Goal: Information Seeking & Learning: Learn about a topic

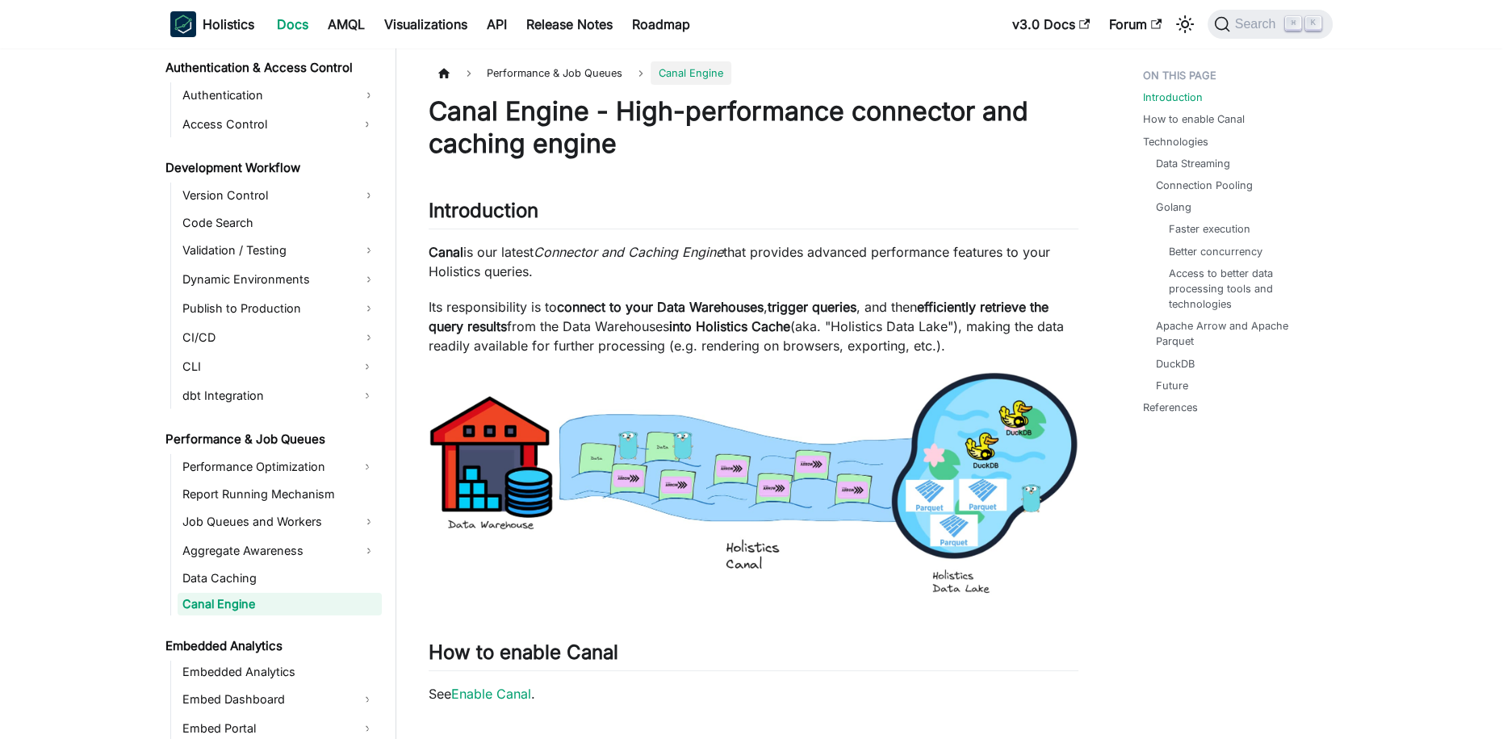
scroll to position [1113, 0]
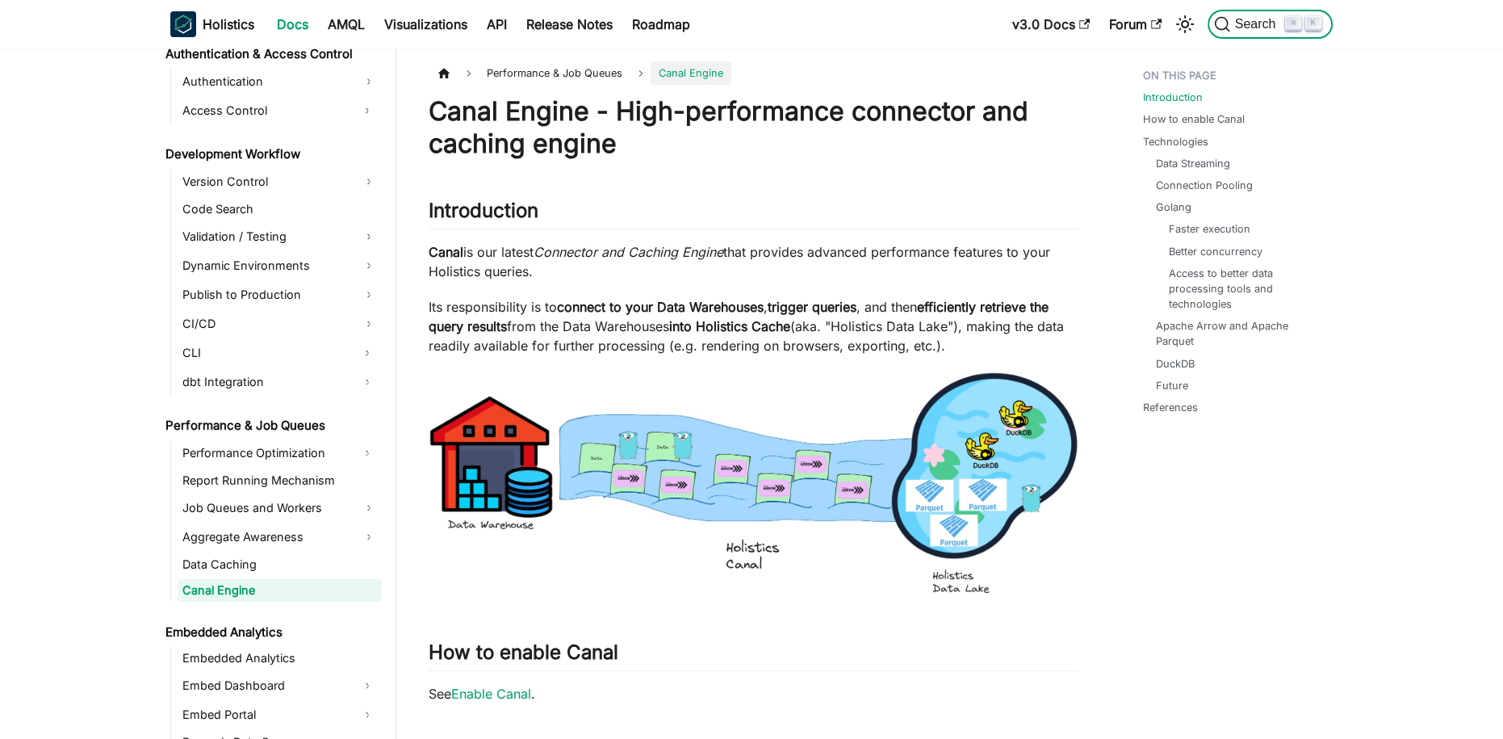
click at [1247, 19] on span "Search" at bounding box center [1258, 24] width 56 height 15
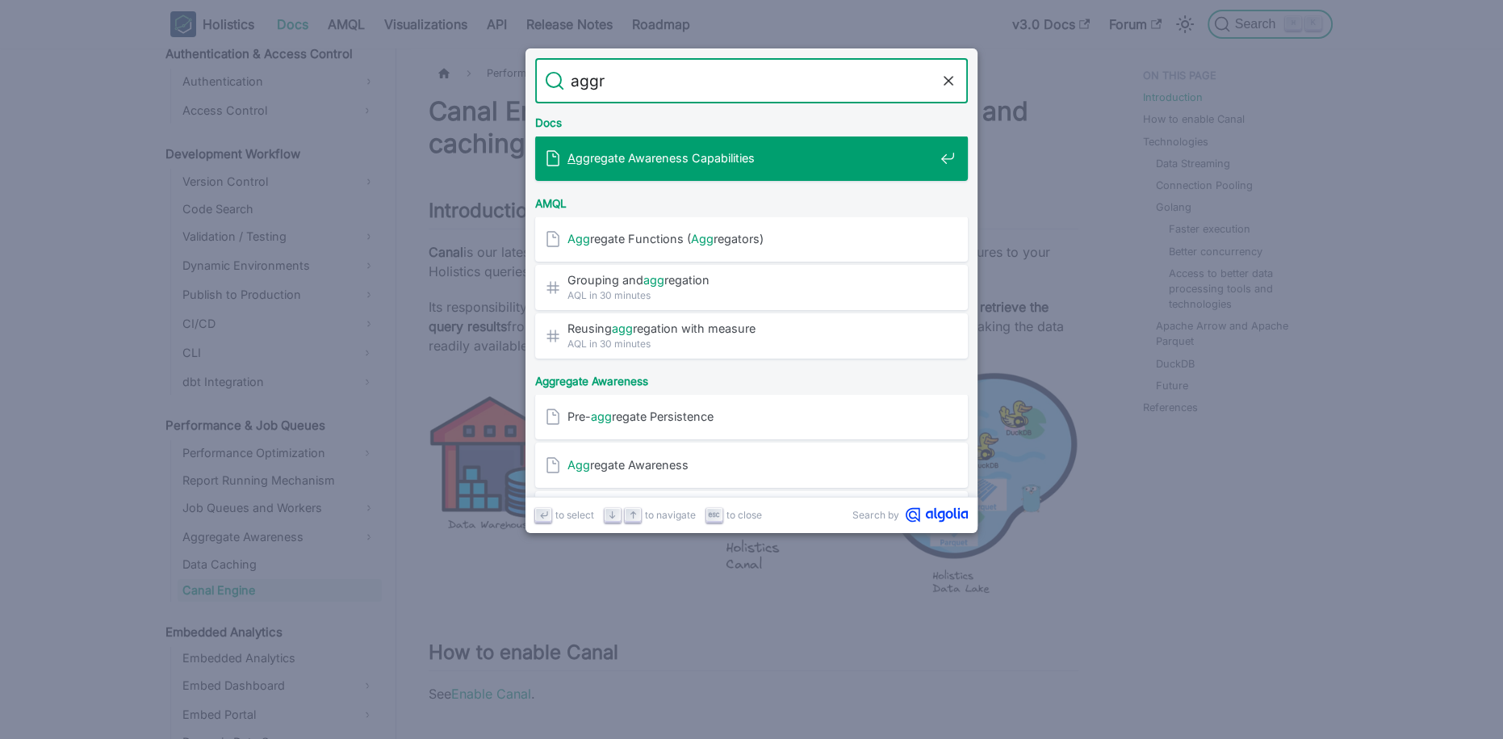
type input "aggre"
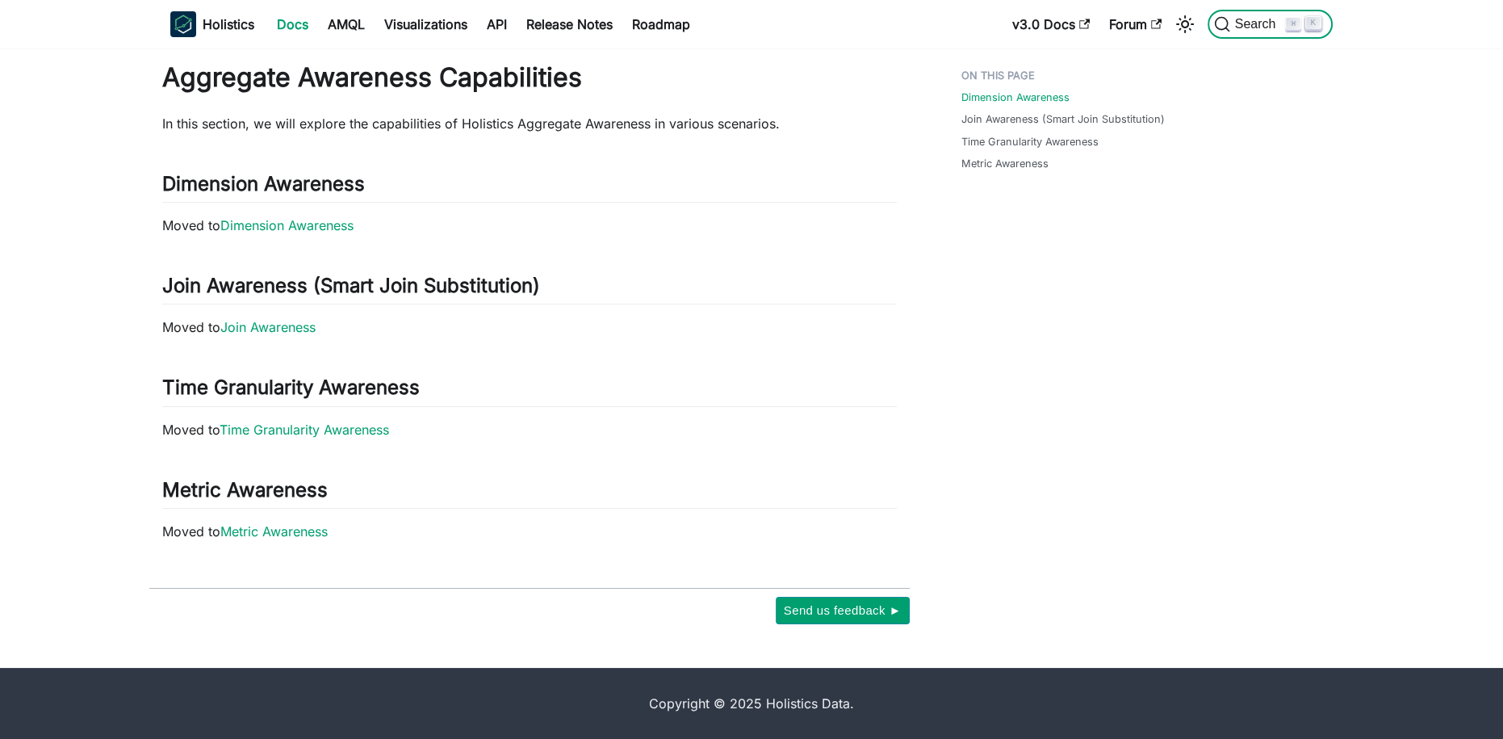
click at [1236, 36] on button "Search ⌘ K" at bounding box center [1270, 24] width 125 height 29
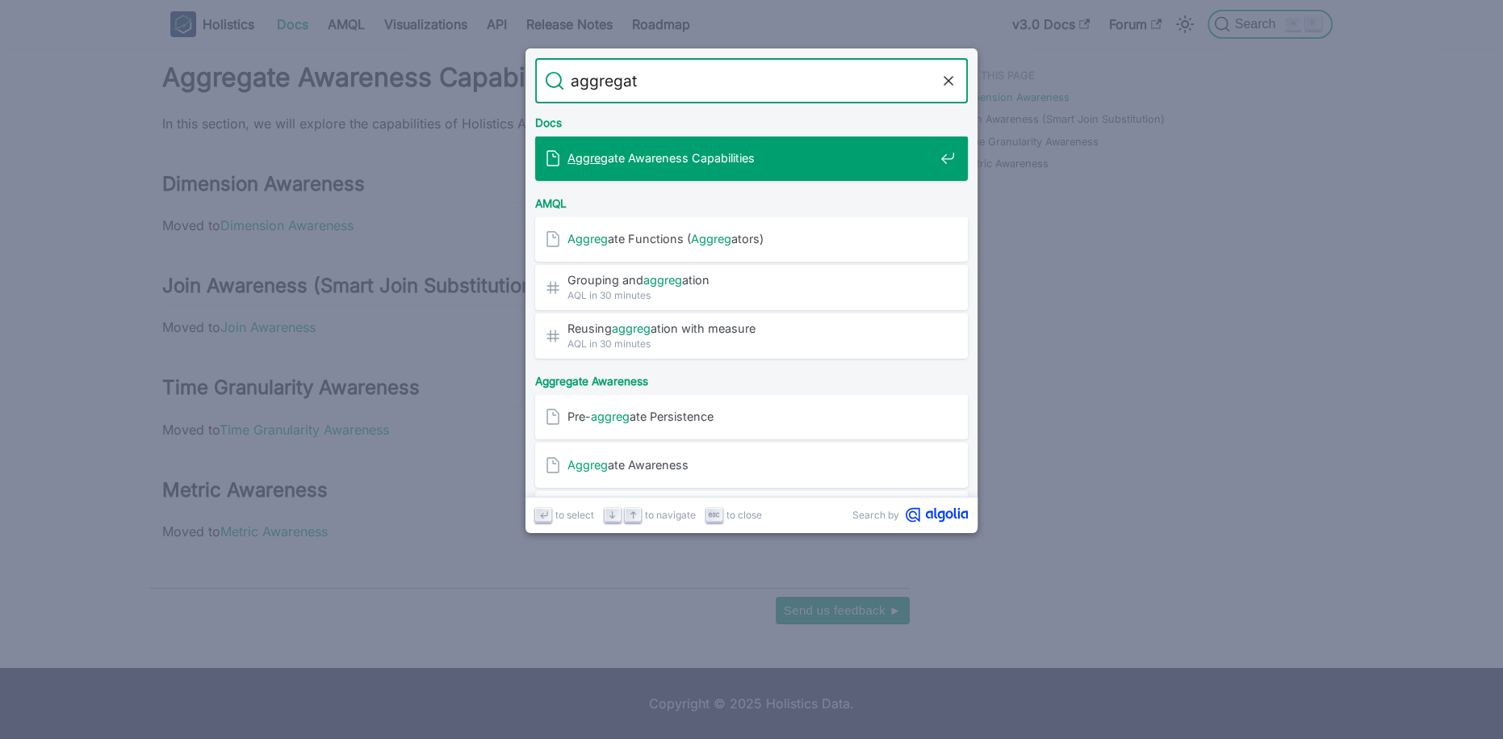
type input "aggregate"
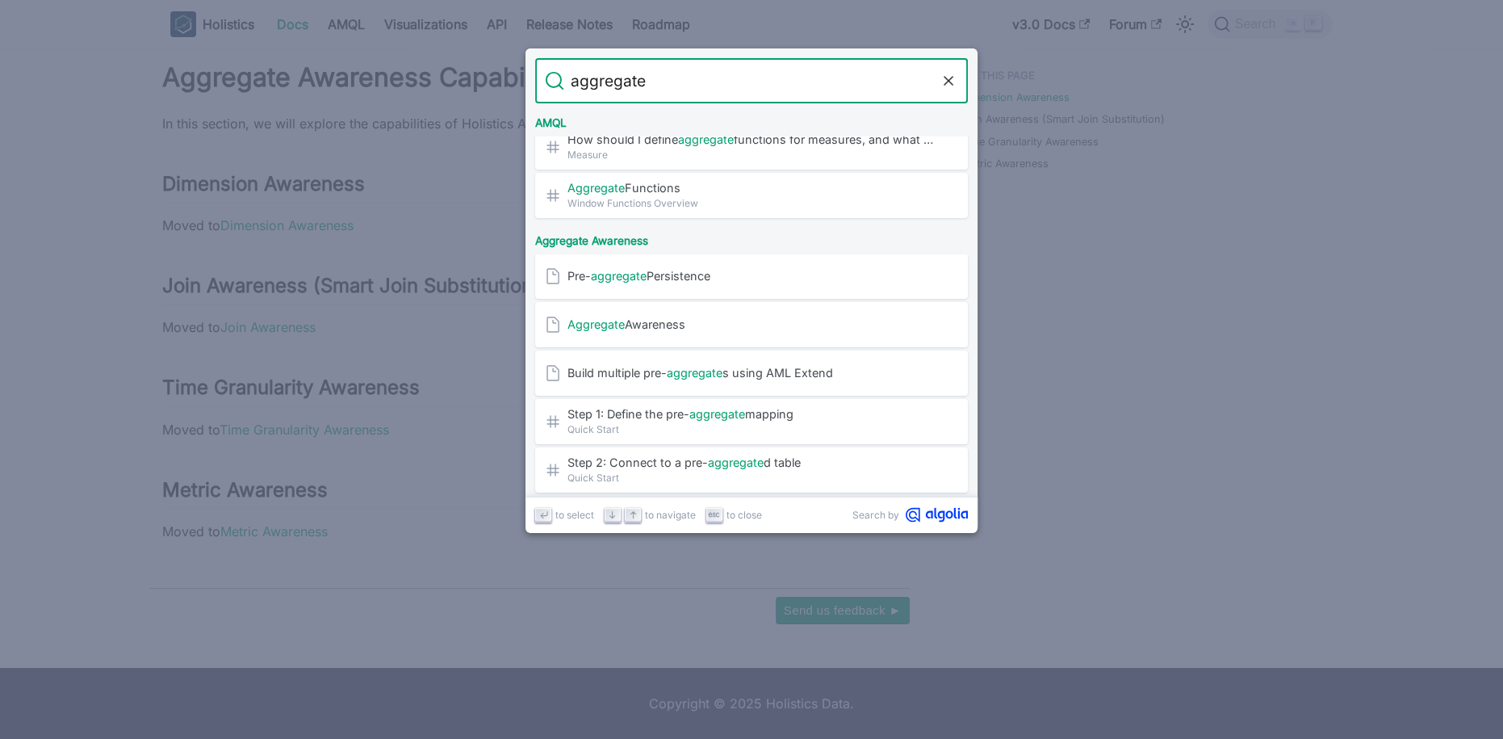
scroll to position [275, 0]
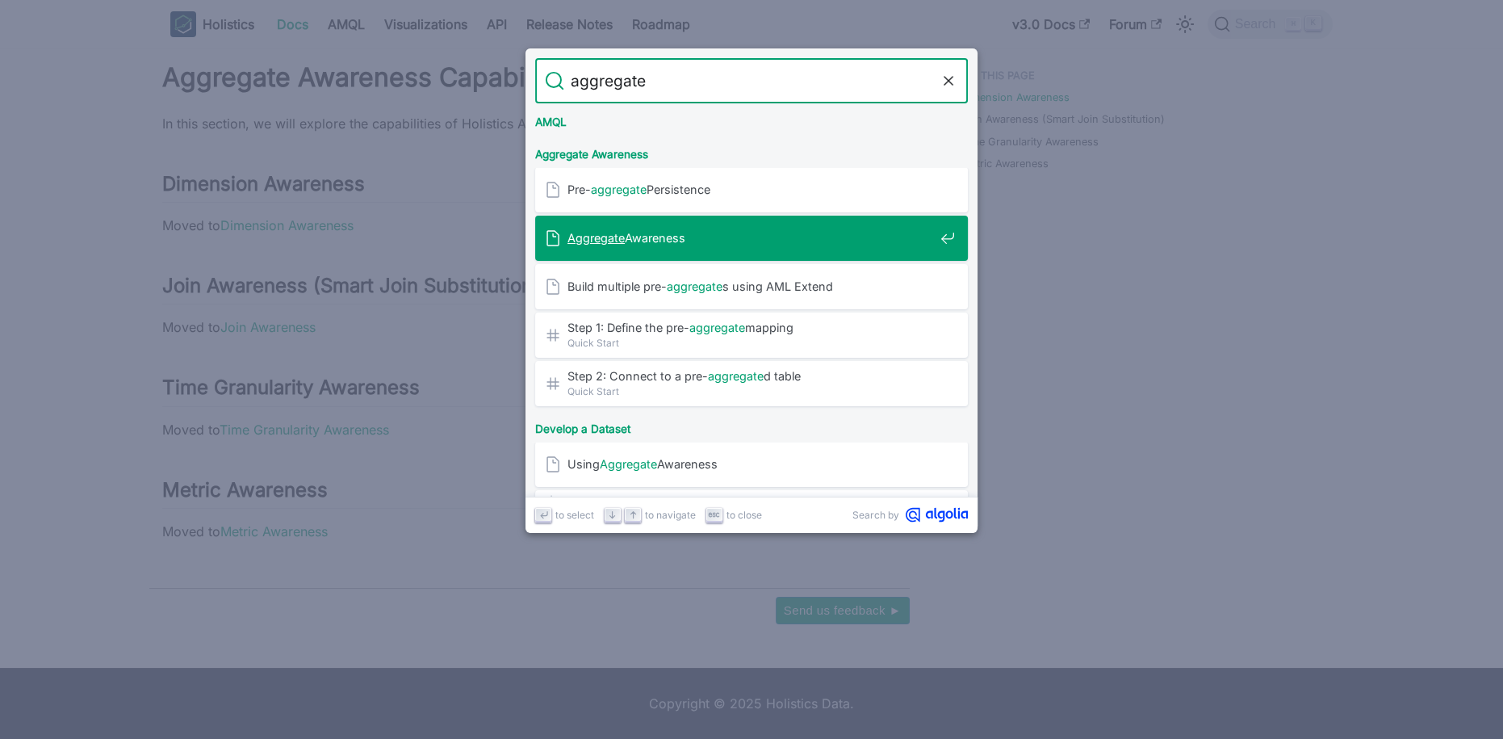
click at [668, 253] on div "Aggregate Awareness" at bounding box center [756, 238] width 423 height 45
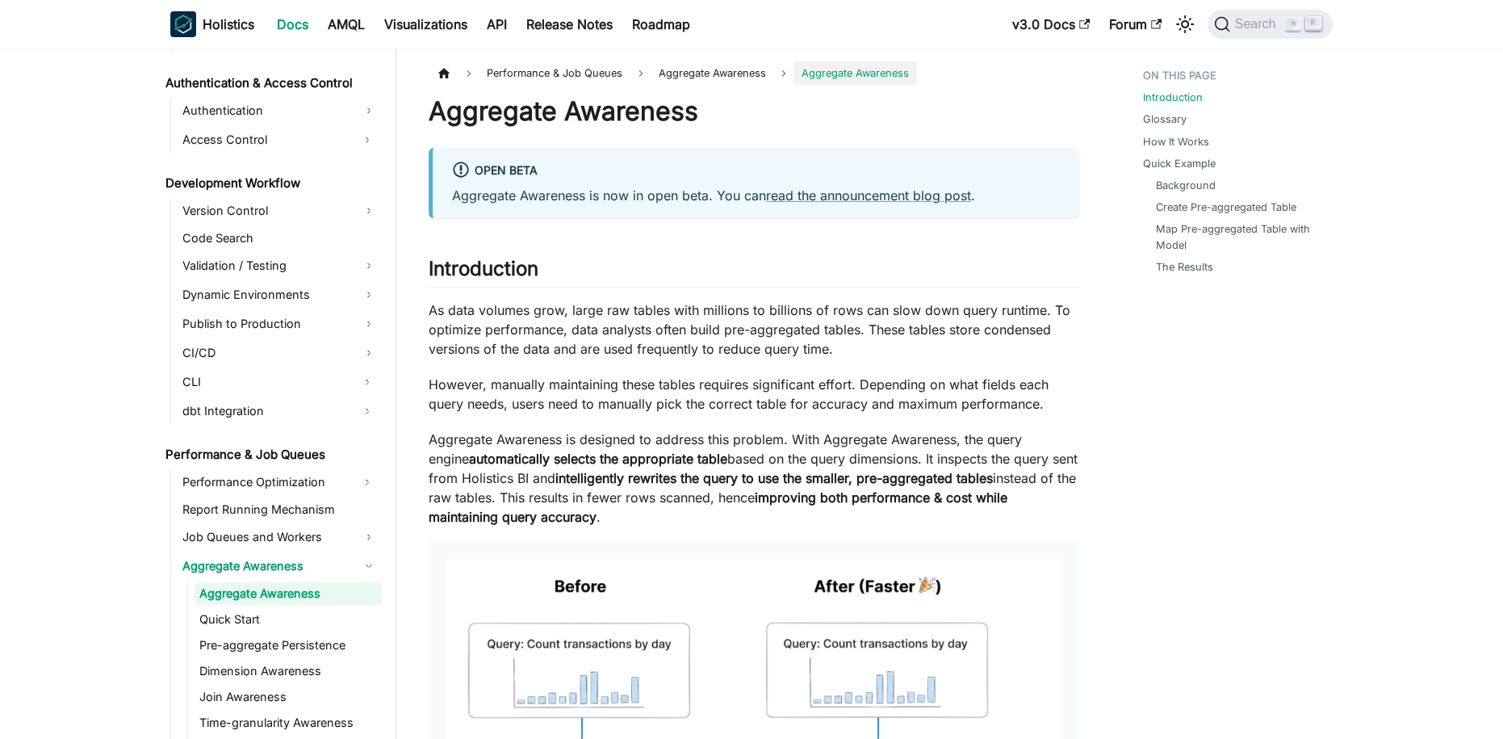
scroll to position [1088, 0]
click at [730, 378] on p "However, manually maintaining these tables requires significant effort. Dependi…" at bounding box center [754, 394] width 650 height 39
